Goal: Communication & Community: Answer question/provide support

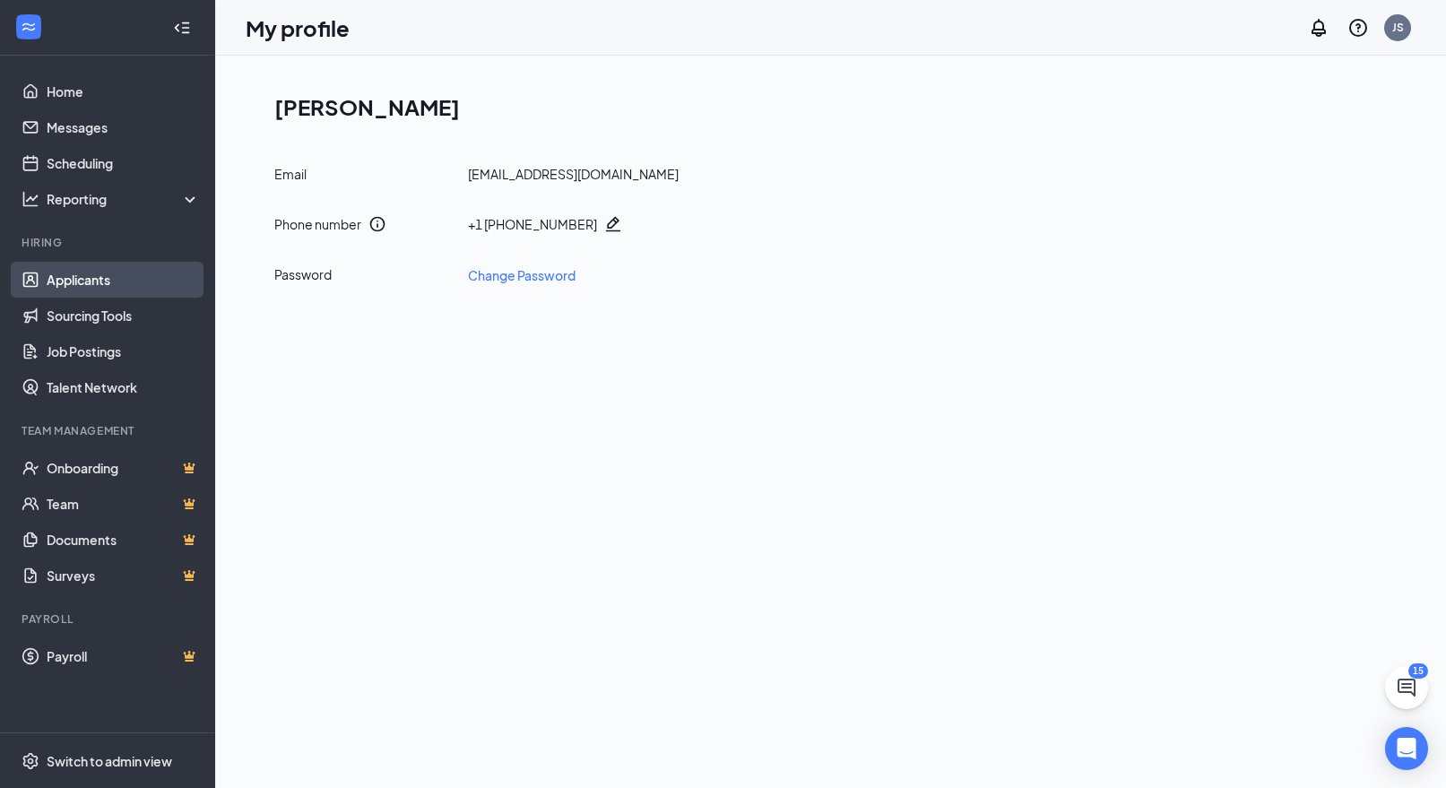
click at [134, 284] on link "Applicants" at bounding box center [123, 280] width 153 height 36
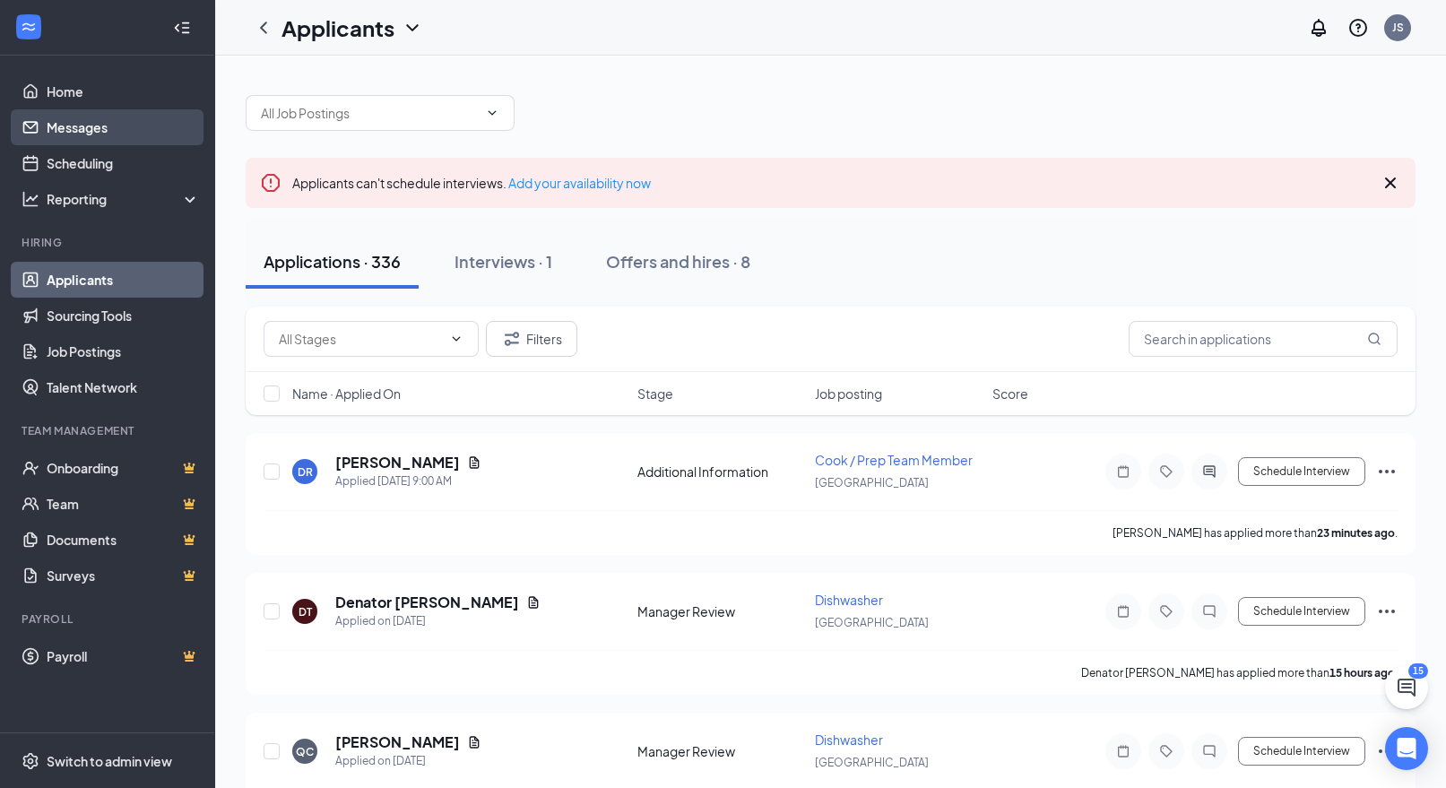
click at [137, 143] on link "Messages" at bounding box center [123, 127] width 153 height 36
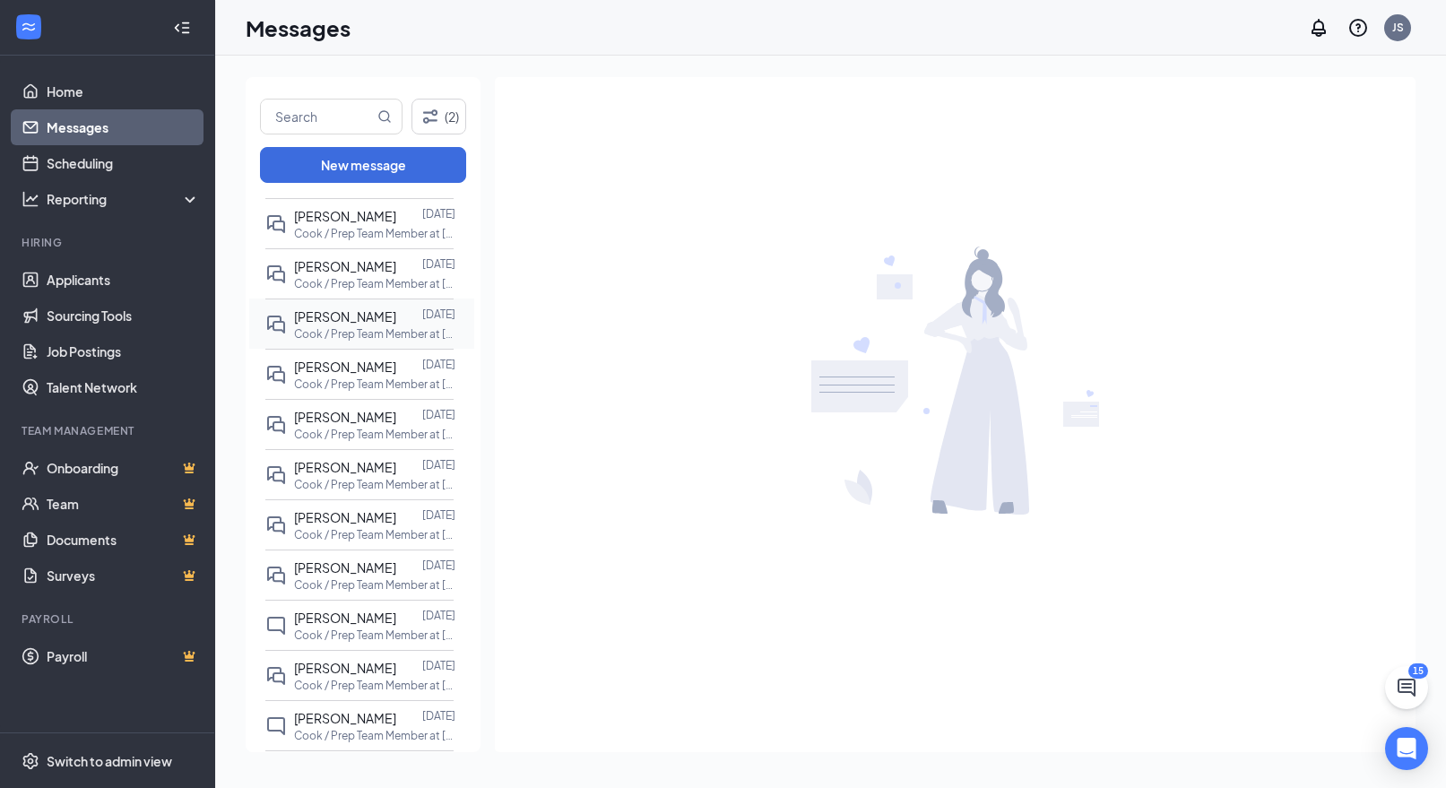
scroll to position [1602, 0]
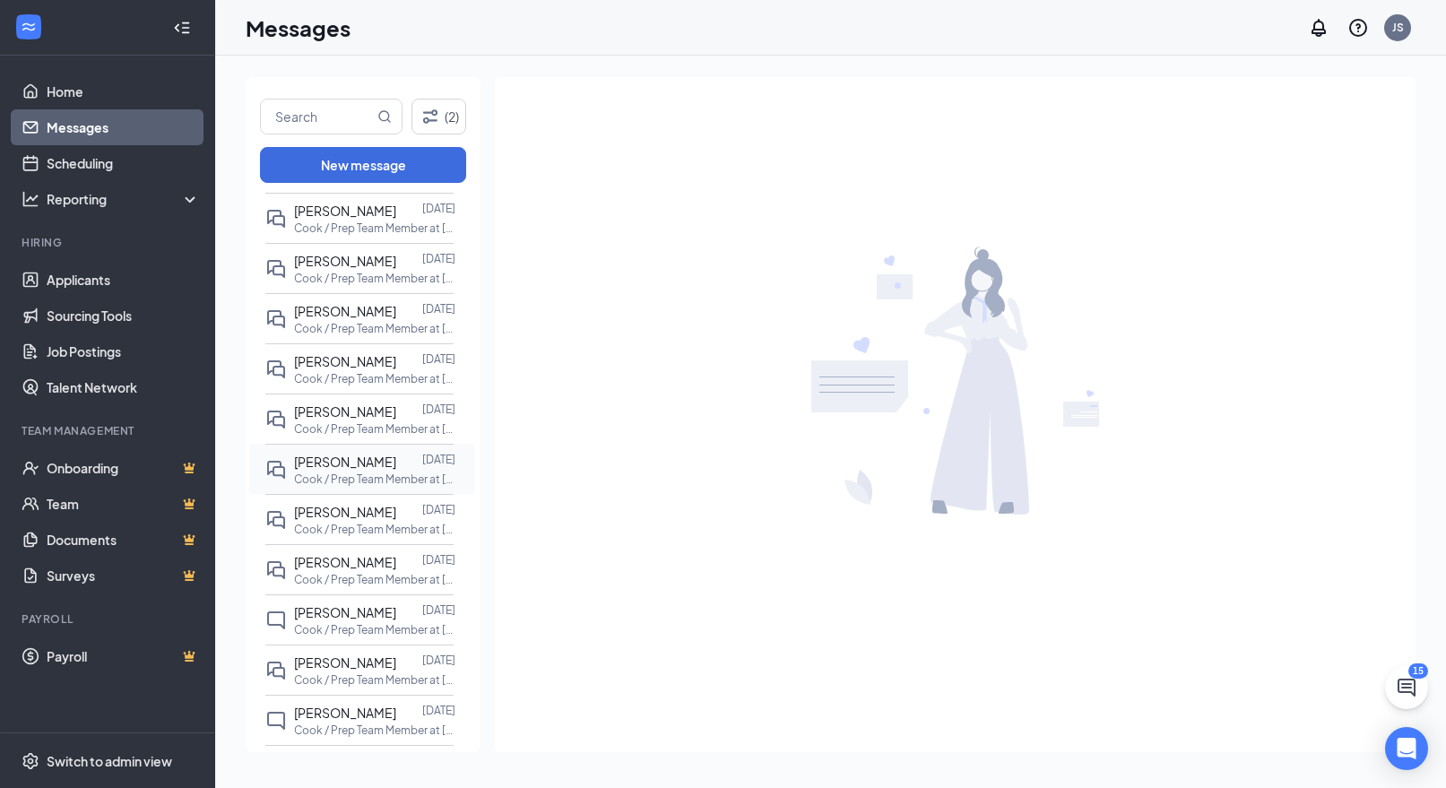
click at [382, 457] on span "[PERSON_NAME]" at bounding box center [345, 462] width 102 height 16
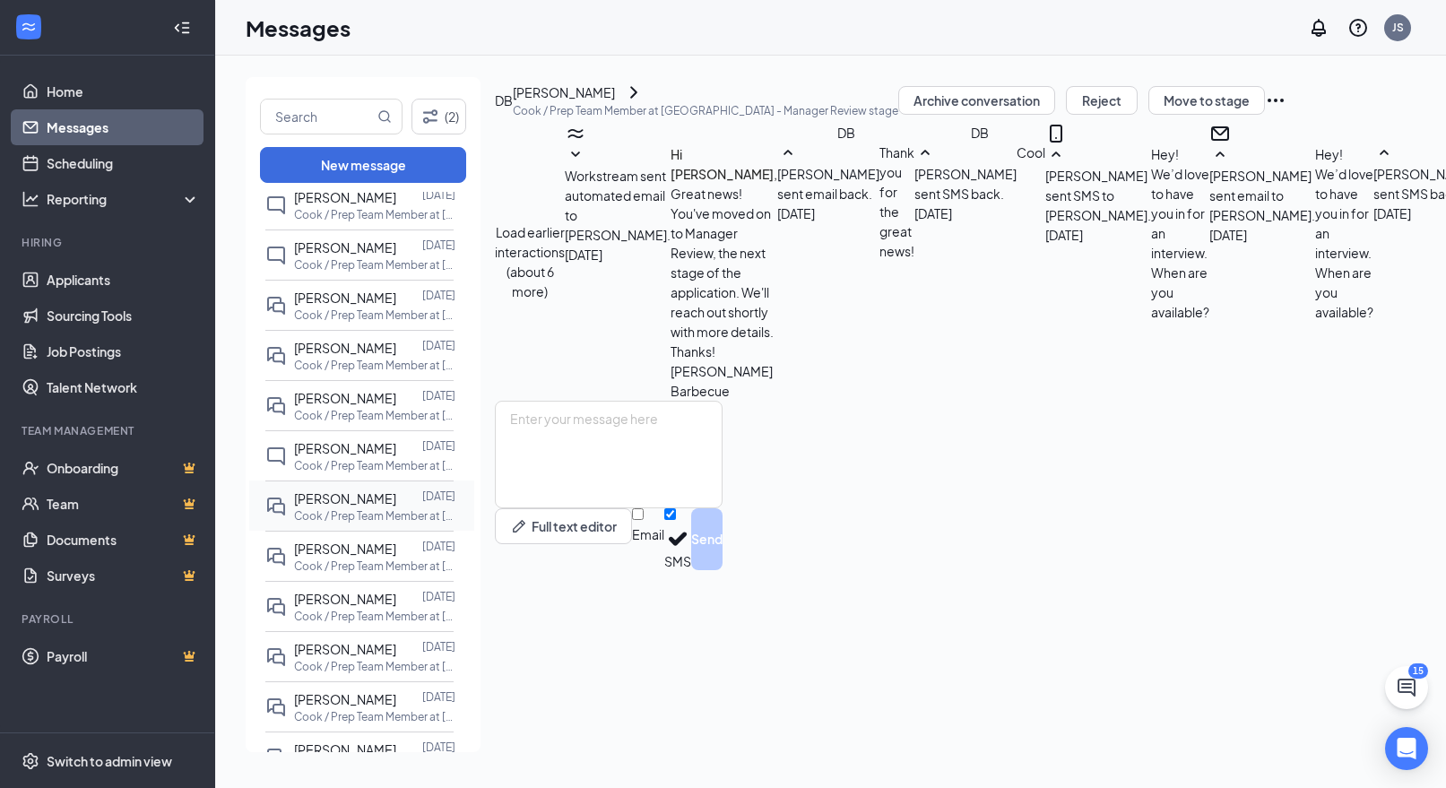
scroll to position [1207, 0]
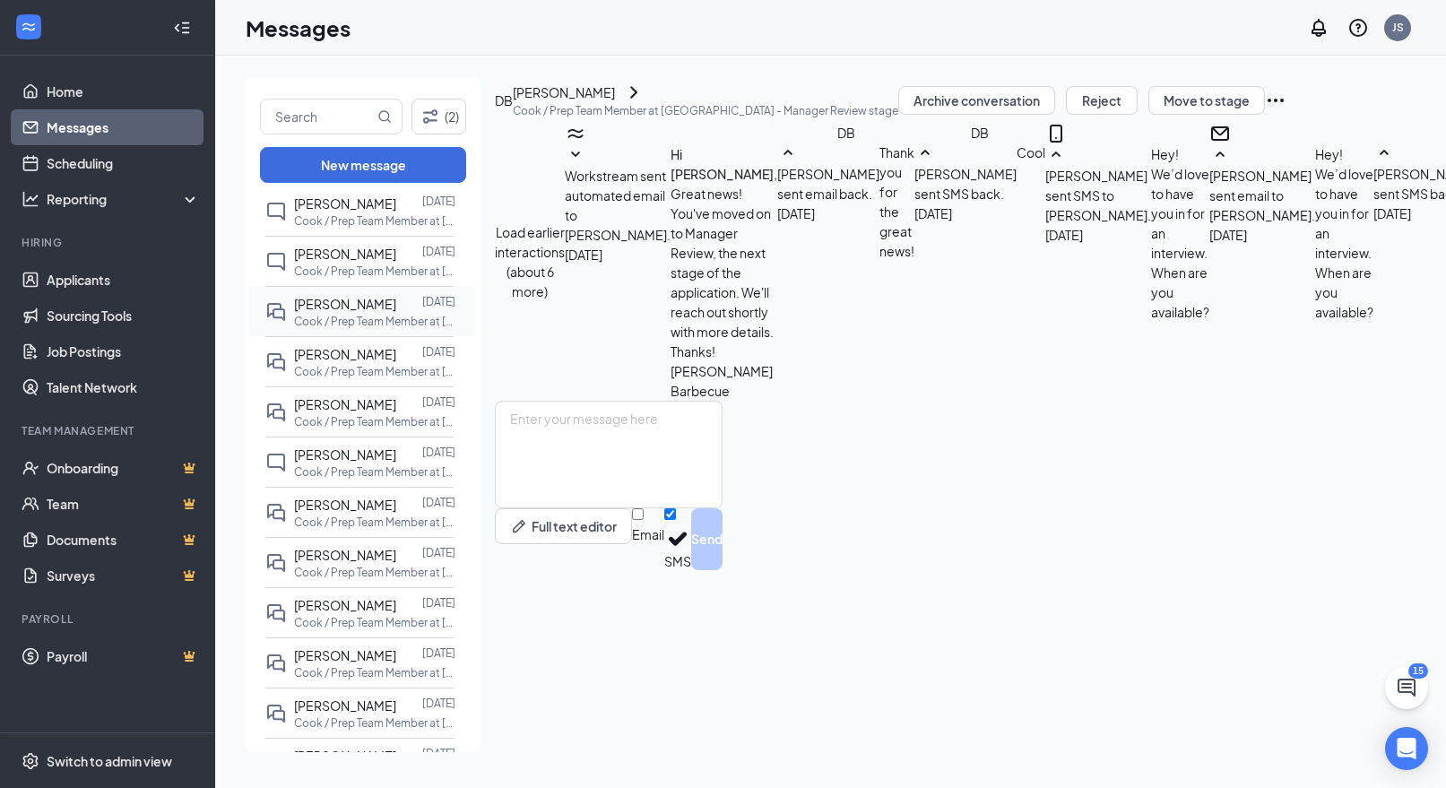
click at [349, 309] on span "[PERSON_NAME]" at bounding box center [345, 304] width 102 height 16
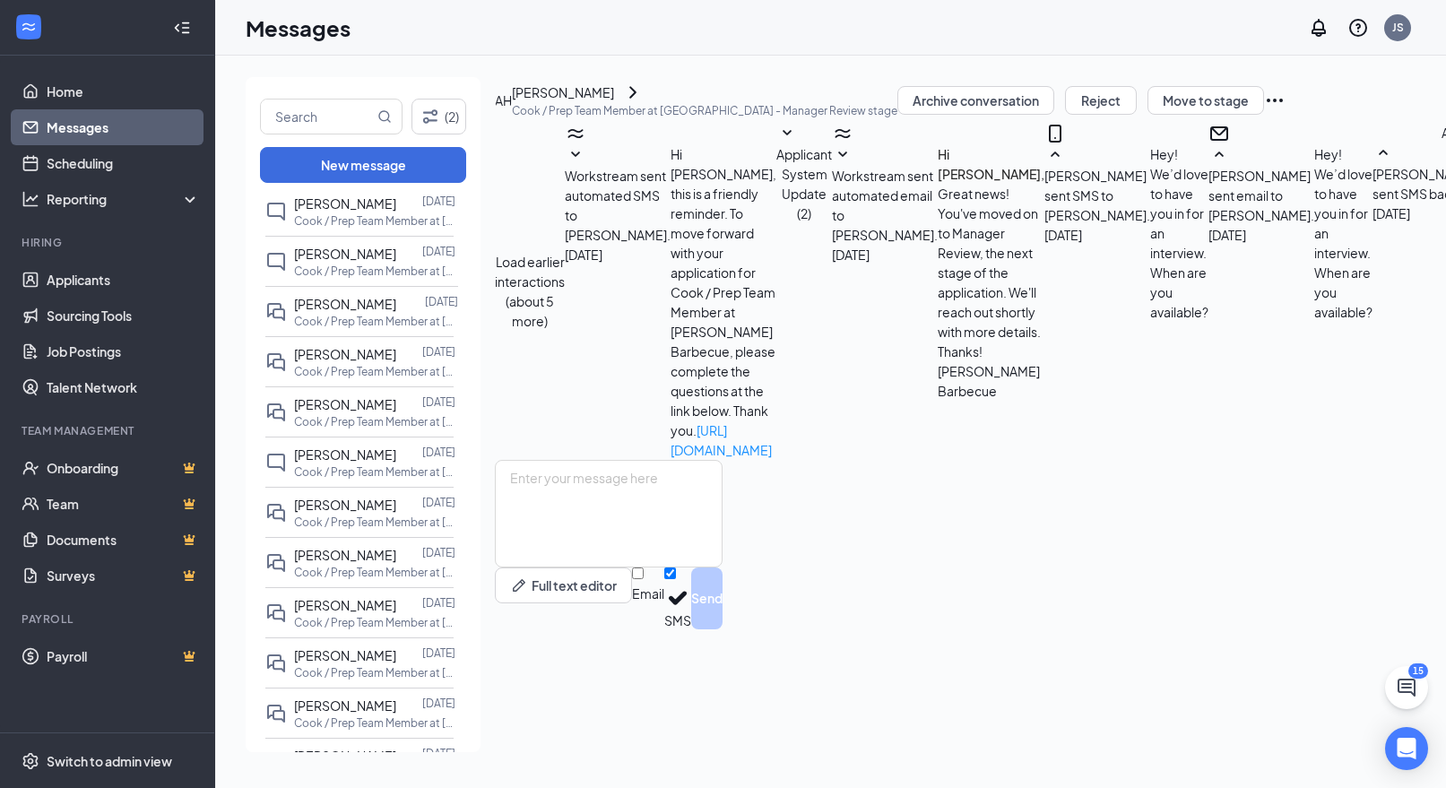
click at [614, 102] on div "[PERSON_NAME]" at bounding box center [563, 92] width 102 height 20
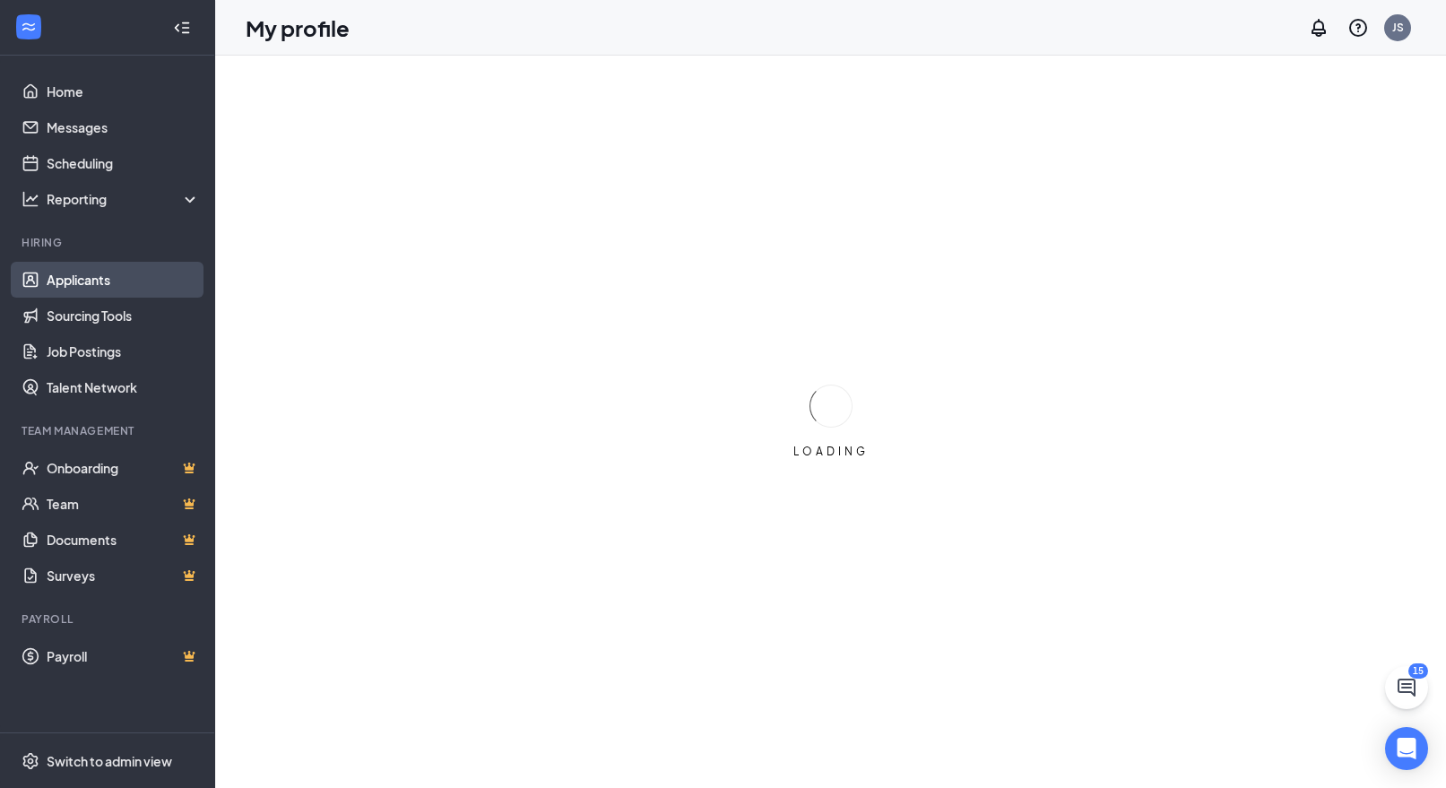
click at [103, 290] on link "Applicants" at bounding box center [123, 280] width 153 height 36
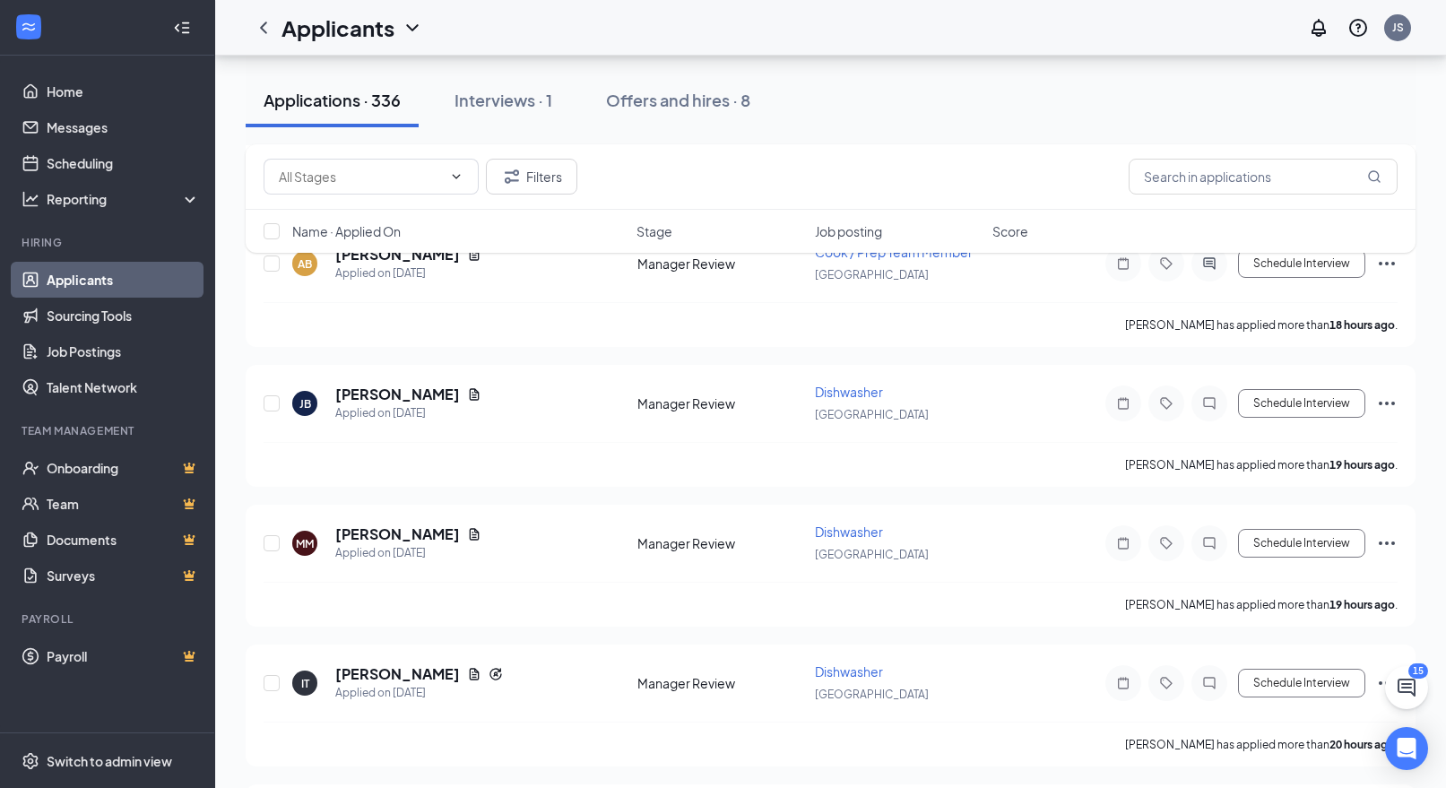
scroll to position [773, 0]
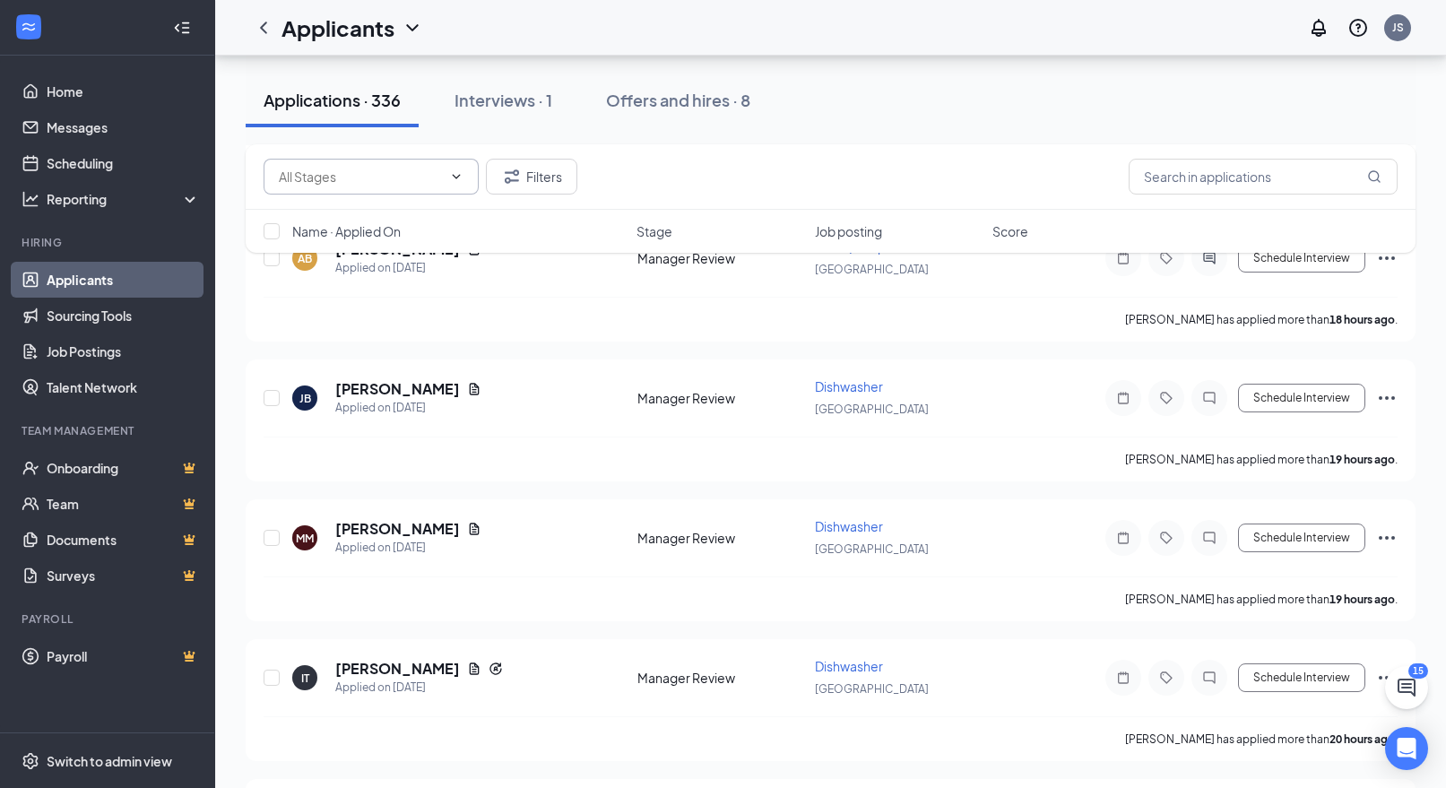
click at [407, 176] on input "text" at bounding box center [360, 177] width 163 height 20
click at [567, 448] on div "[PERSON_NAME] has applied more than 19 hours ago ." at bounding box center [831, 459] width 1134 height 45
click at [113, 131] on link "Messages" at bounding box center [123, 127] width 153 height 36
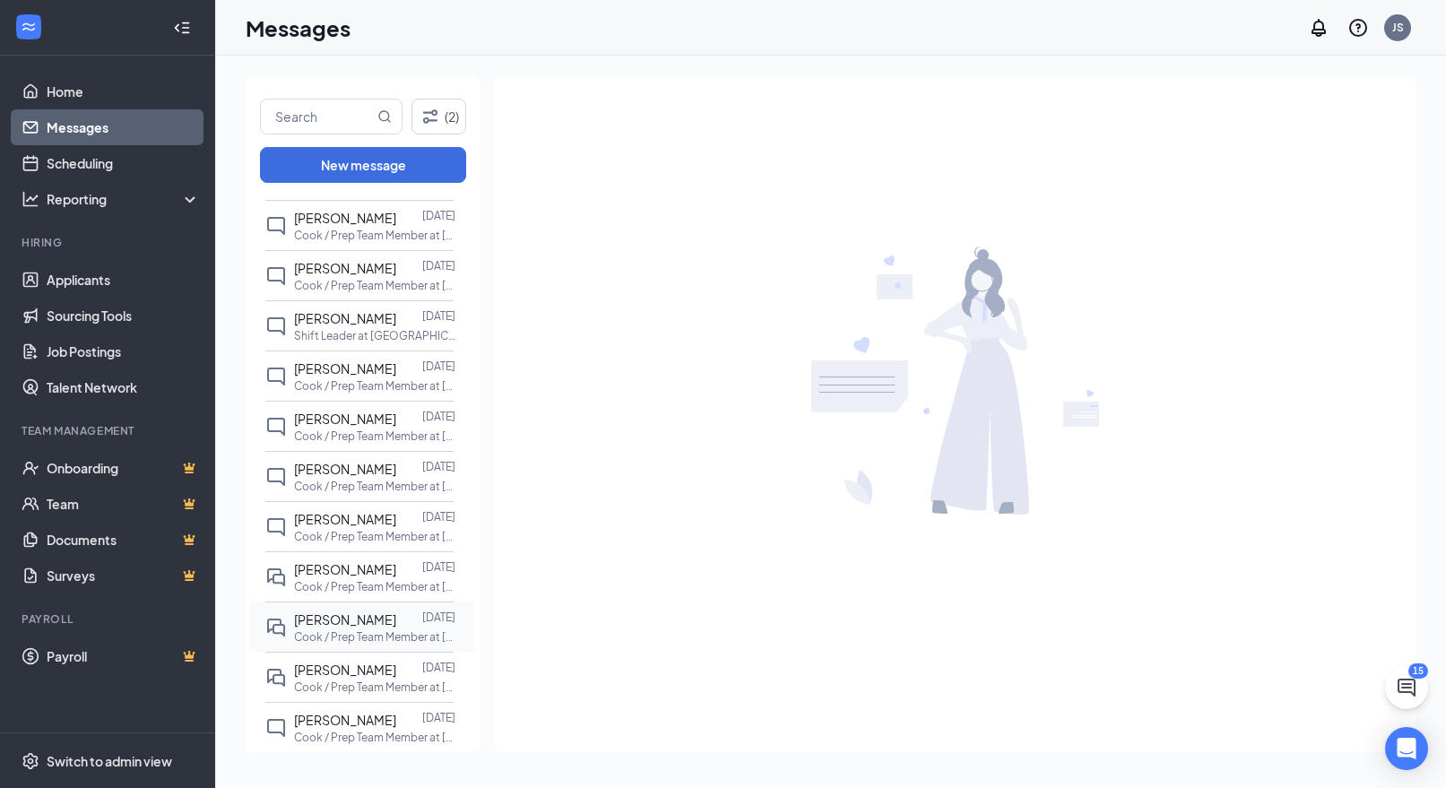
scroll to position [943, 0]
click at [376, 575] on div "[PERSON_NAME]" at bounding box center [345, 568] width 102 height 20
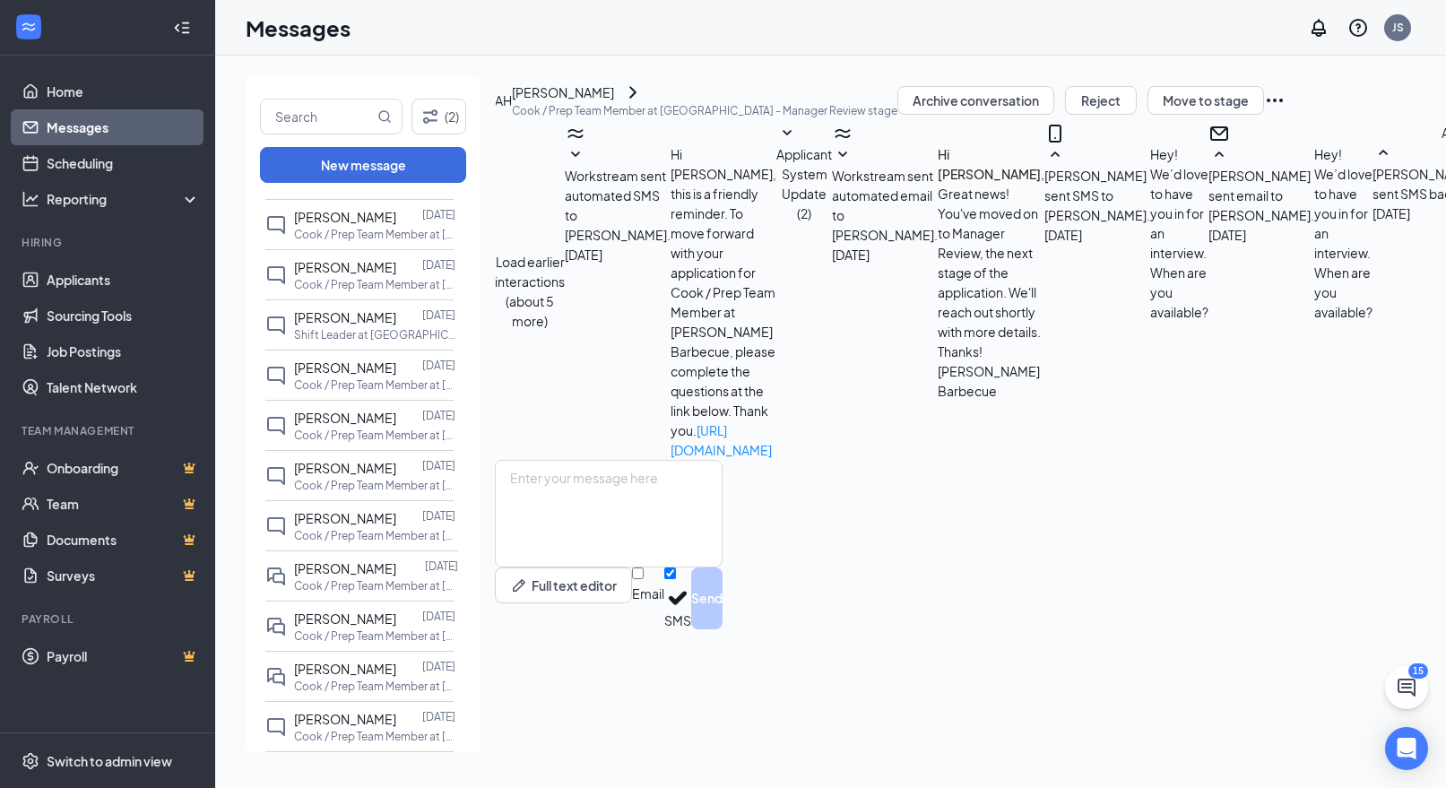
scroll to position [349, 0]
click at [644, 103] on icon "ChevronRight" at bounding box center [633, 93] width 22 height 22
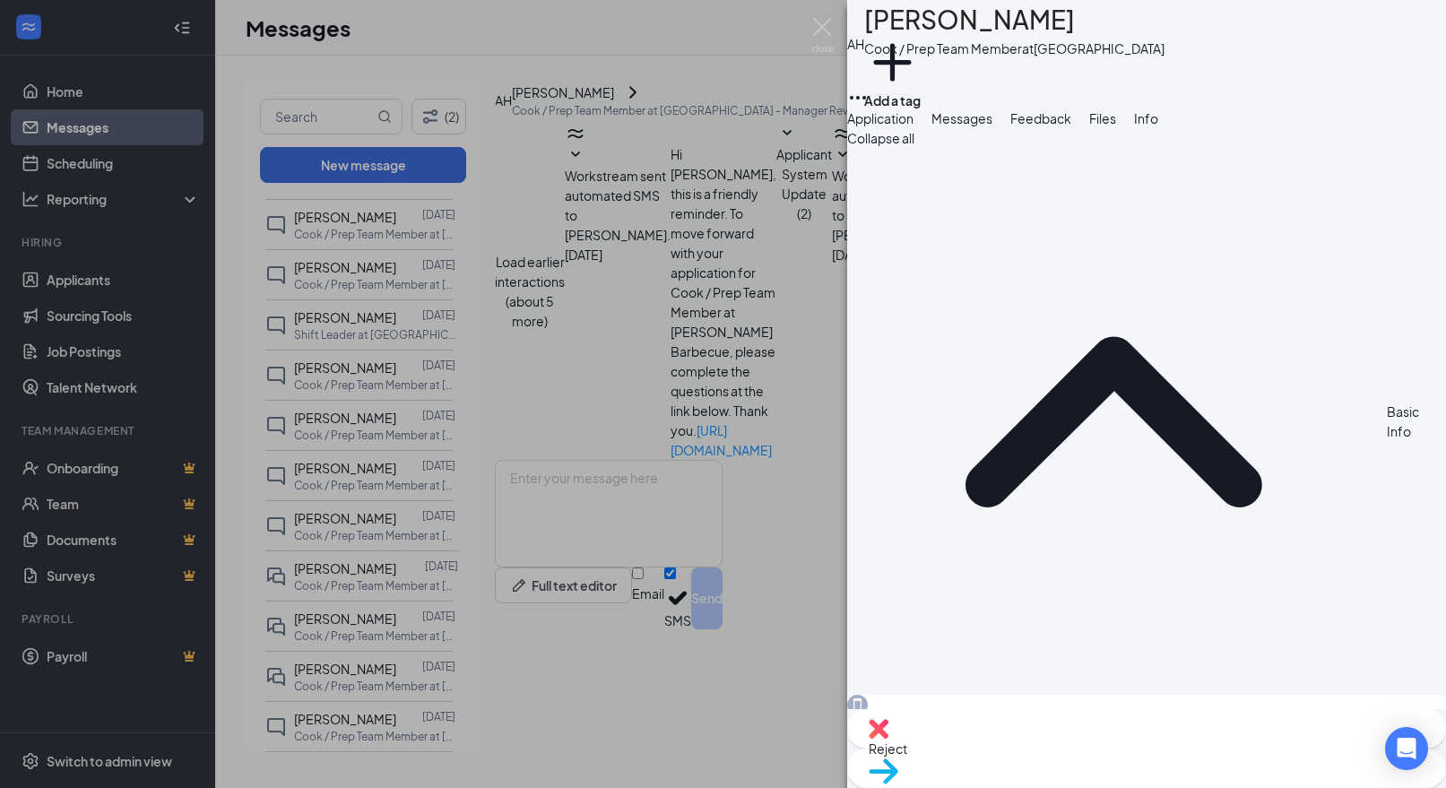
click at [679, 208] on div "AH [PERSON_NAME] / Prep Team Member at [GEOGRAPHIC_DATA] Add a tag Application …" at bounding box center [723, 394] width 1446 height 788
